Goal: Task Accomplishment & Management: Use online tool/utility

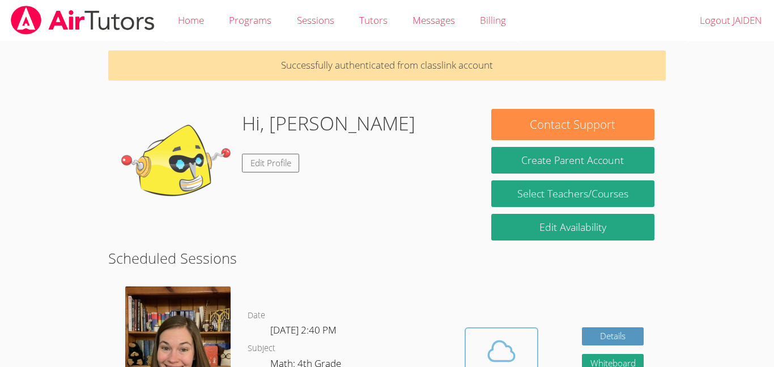
click at [520, 341] on span at bounding box center [502, 351] width 58 height 32
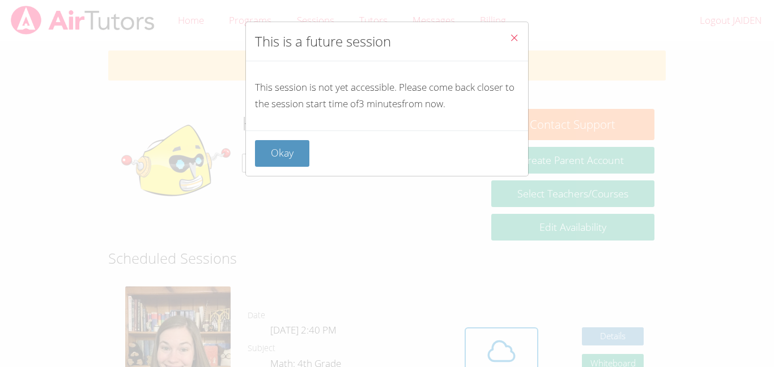
click at [528, 25] on button "Close" at bounding box center [514, 39] width 28 height 35
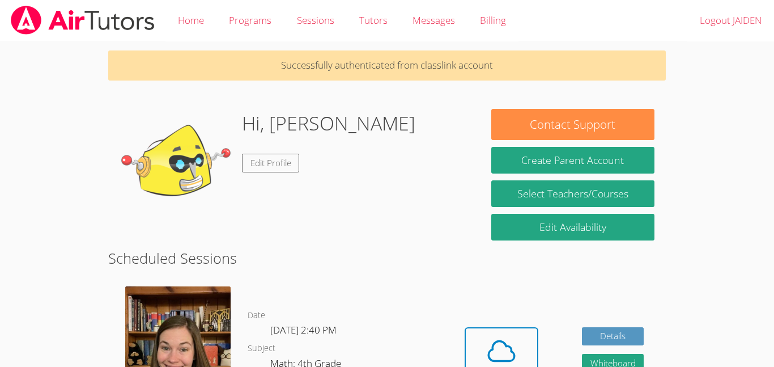
scroll to position [24, 0]
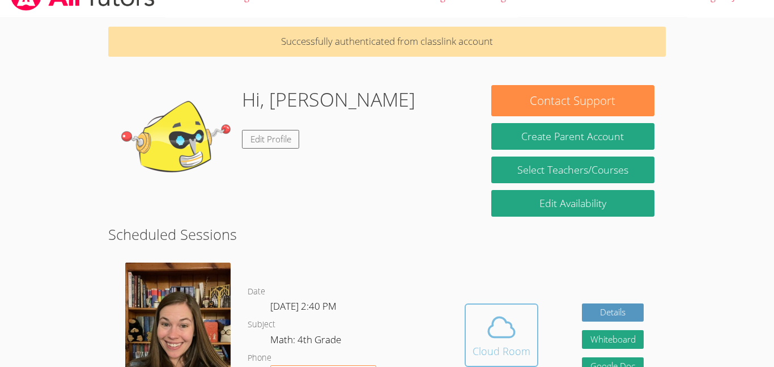
click at [478, 333] on span at bounding box center [502, 327] width 58 height 32
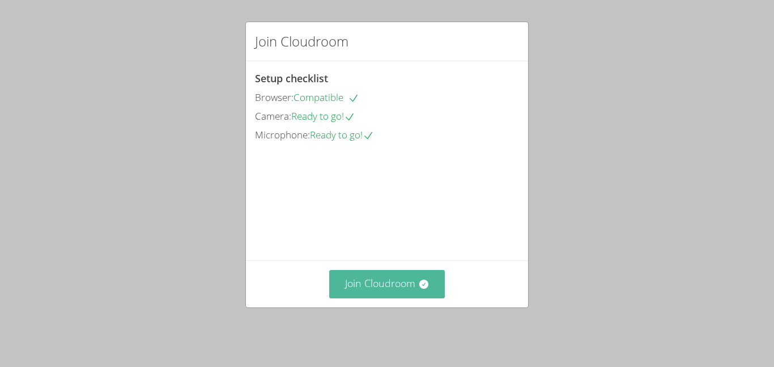
click at [345, 294] on button "Join Cloudroom" at bounding box center [387, 284] width 116 height 28
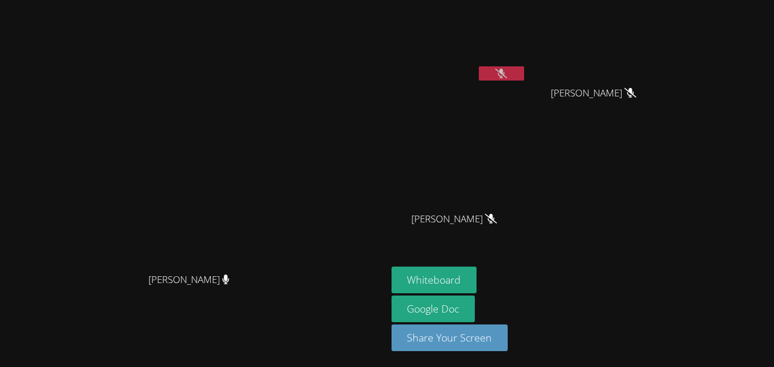
click at [526, 52] on video at bounding box center [459, 43] width 135 height 76
click at [526, 62] on video at bounding box center [459, 43] width 135 height 76
click at [507, 74] on icon at bounding box center [501, 74] width 12 height 10
click at [524, 75] on button at bounding box center [501, 73] width 45 height 14
click at [507, 73] on icon at bounding box center [501, 74] width 12 height 10
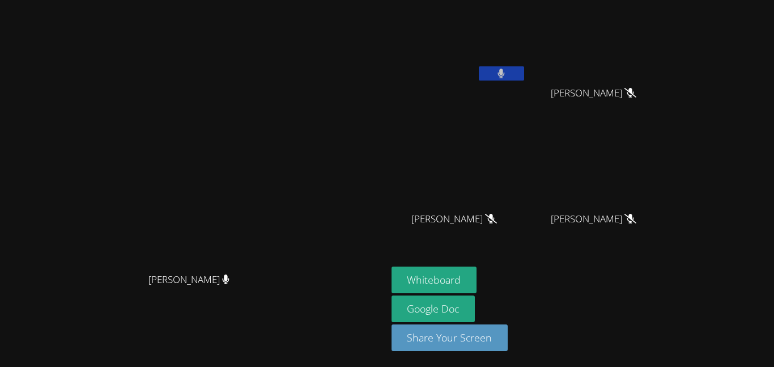
click at [505, 73] on icon at bounding box center [501, 74] width 7 height 10
click at [507, 74] on icon at bounding box center [501, 74] width 12 height 10
click at [505, 74] on icon at bounding box center [501, 74] width 7 height 10
click at [524, 73] on button at bounding box center [501, 73] width 45 height 14
click at [524, 75] on button at bounding box center [501, 73] width 45 height 14
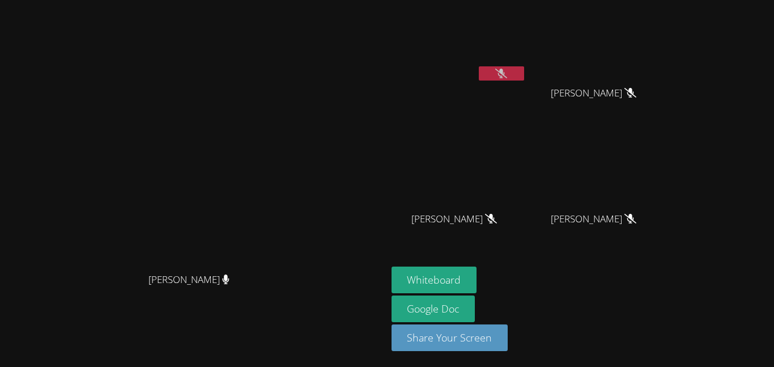
click at [524, 75] on button at bounding box center [501, 73] width 45 height 14
click at [524, 76] on button at bounding box center [501, 73] width 45 height 14
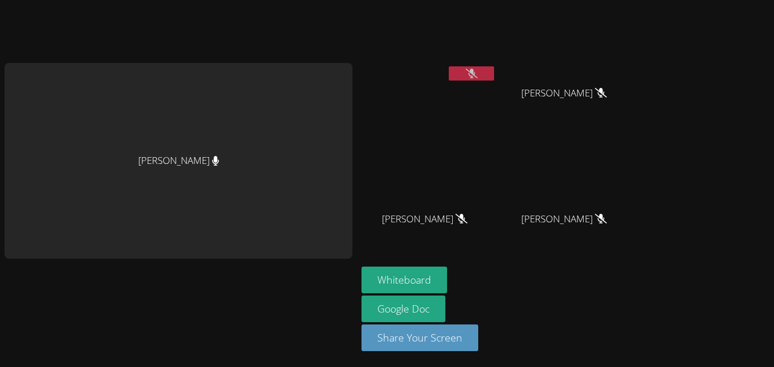
click at [468, 69] on icon at bounding box center [472, 74] width 12 height 10
click at [468, 73] on icon at bounding box center [471, 74] width 7 height 10
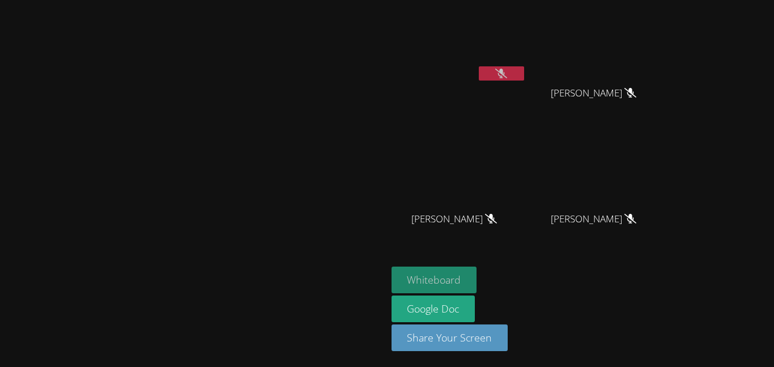
click at [477, 271] on button "Whiteboard" at bounding box center [435, 279] width 86 height 27
click at [392, 266] on button "Whiteboard" at bounding box center [435, 279] width 86 height 27
